Goal: Navigation & Orientation: Find specific page/section

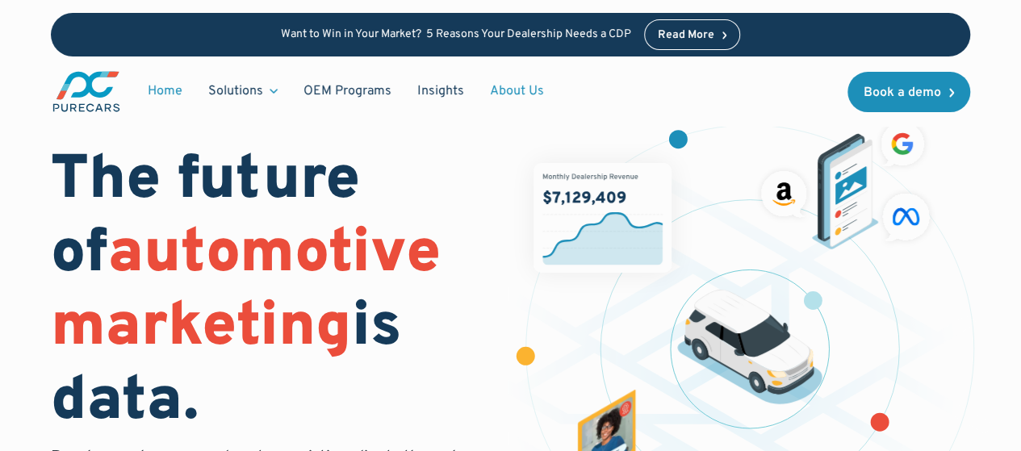
click at [521, 94] on link "About Us" at bounding box center [517, 91] width 80 height 31
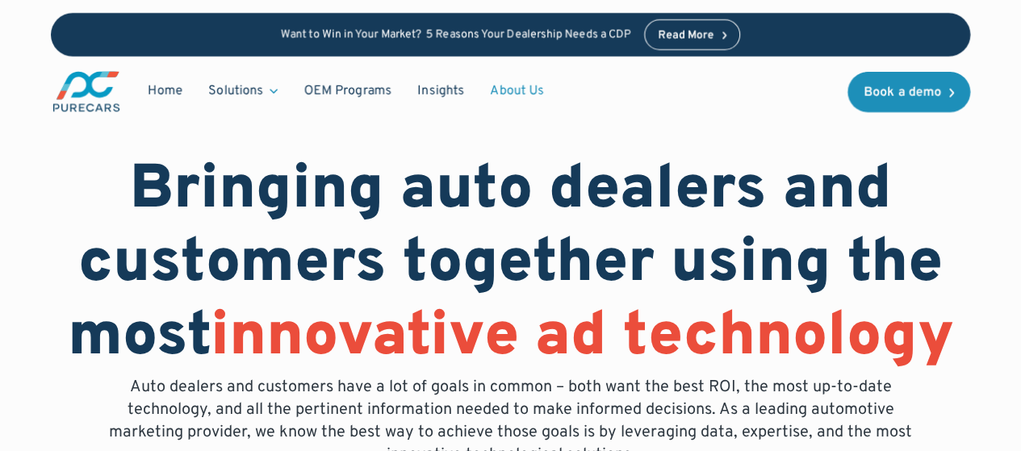
click at [526, 84] on link "About Us" at bounding box center [517, 91] width 80 height 31
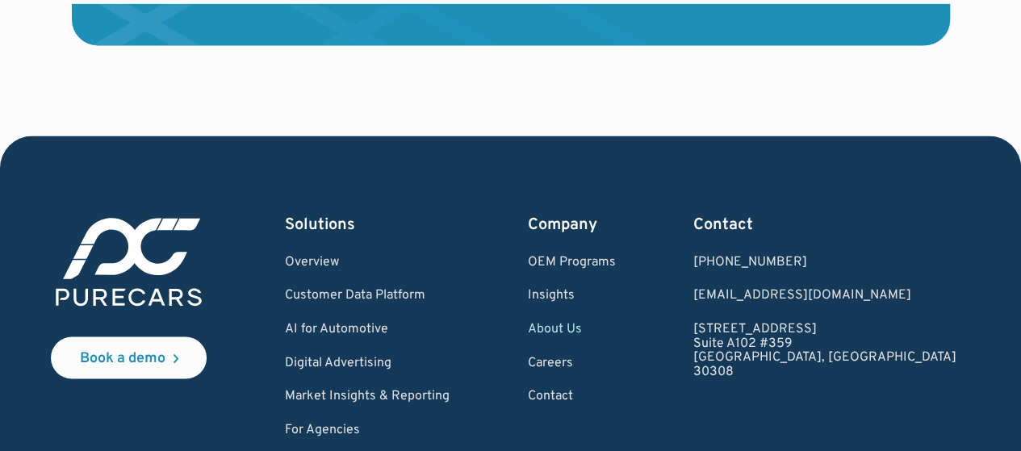
scroll to position [4634, 0]
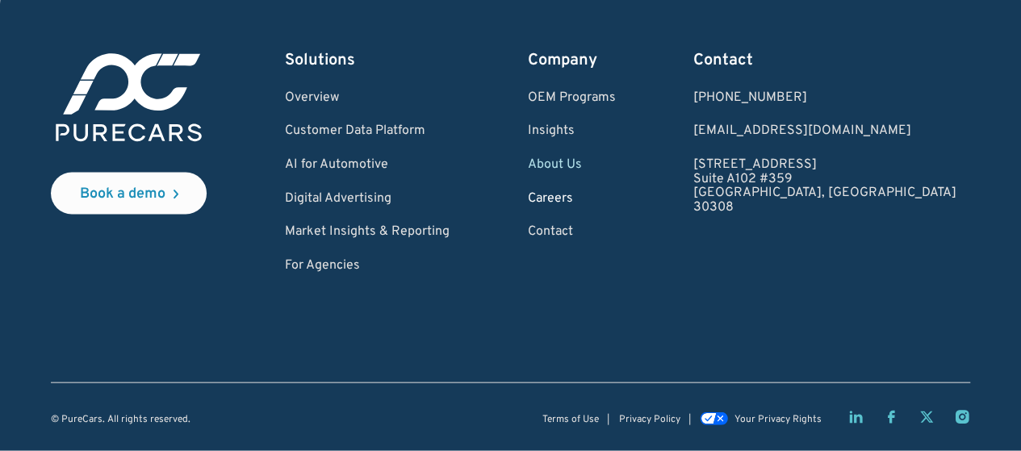
click at [616, 204] on link "Careers" at bounding box center [572, 199] width 88 height 15
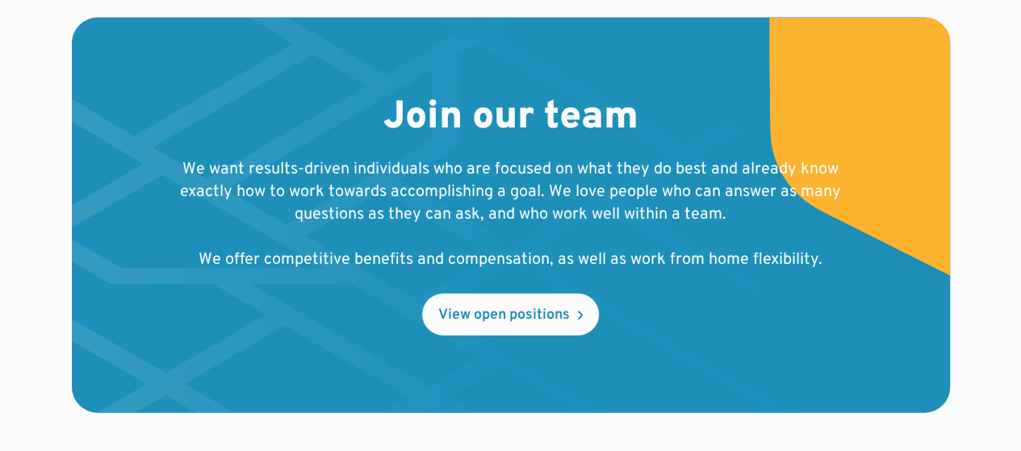
scroll to position [1813, 0]
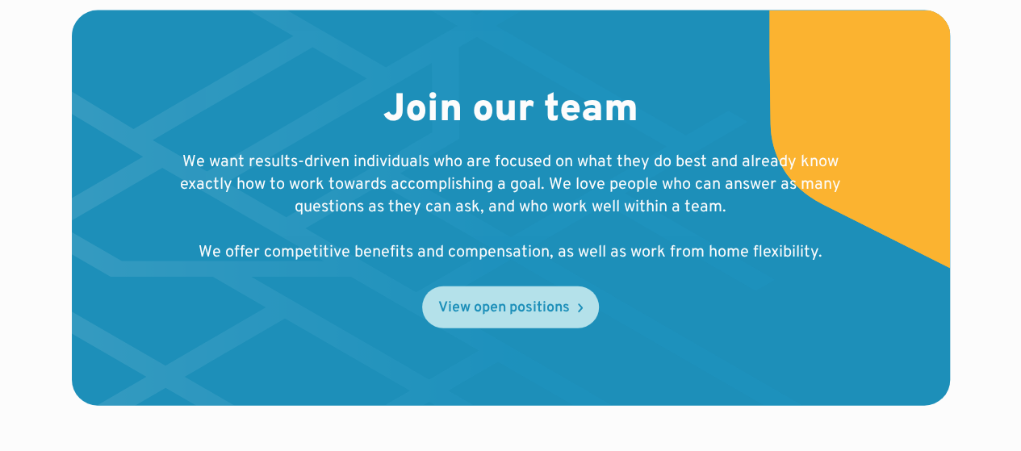
click at [545, 301] on div "View open positions" at bounding box center [504, 308] width 132 height 15
